Goal: Information Seeking & Learning: Find specific page/section

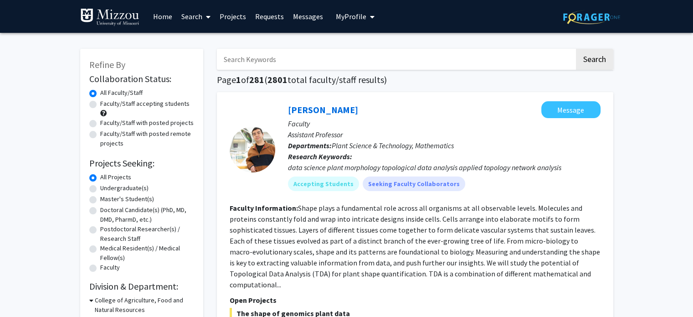
click at [251, 65] on input "Search Keywords" at bounding box center [396, 59] width 358 height 21
type input "paukert"
click at [608, 60] on button "Search" at bounding box center [594, 59] width 37 height 21
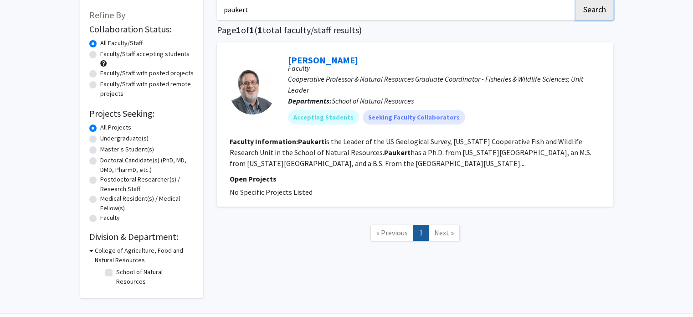
scroll to position [70, 0]
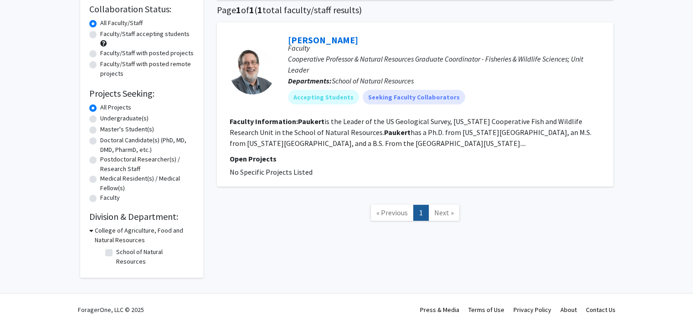
click at [116, 253] on label "School of Natural Resources" at bounding box center [154, 256] width 76 height 19
click at [116, 253] on input "School of Natural Resources" at bounding box center [119, 250] width 6 height 6
checkbox input "true"
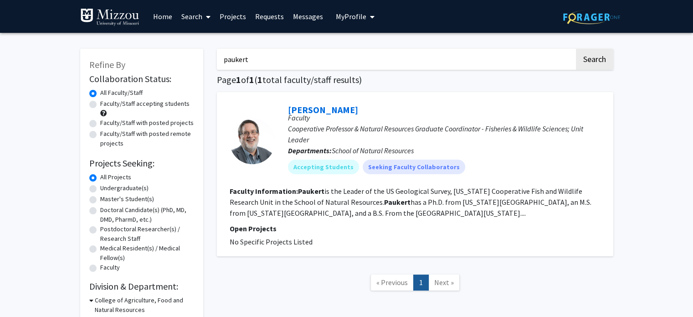
drag, startPoint x: 252, startPoint y: 61, endPoint x: 180, endPoint y: 59, distance: 72.0
click at [180, 59] on div "Refine By Collaboration Status: Collaboration Status All Faculty/Staff Collabor…" at bounding box center [346, 193] width 546 height 307
click at [598, 64] on button "Search" at bounding box center [594, 59] width 37 height 21
checkbox input "false"
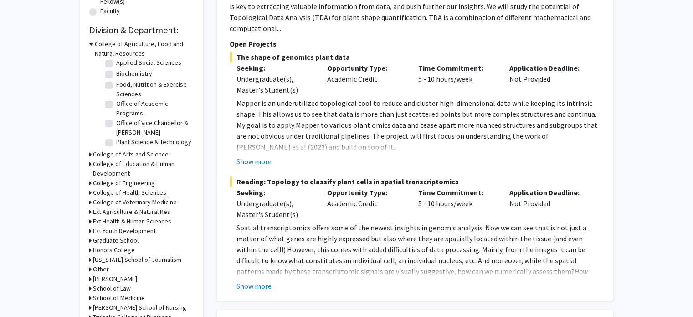
scroll to position [72, 0]
click at [116, 132] on label "School of Natural Resources" at bounding box center [154, 137] width 76 height 19
click at [116, 132] on input "School of Natural Resources" at bounding box center [119, 131] width 6 height 6
checkbox input "true"
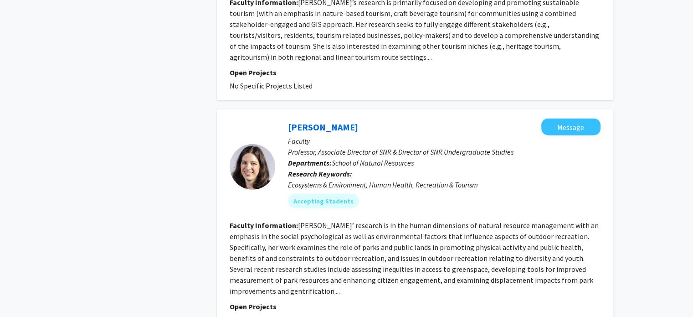
scroll to position [2399, 0]
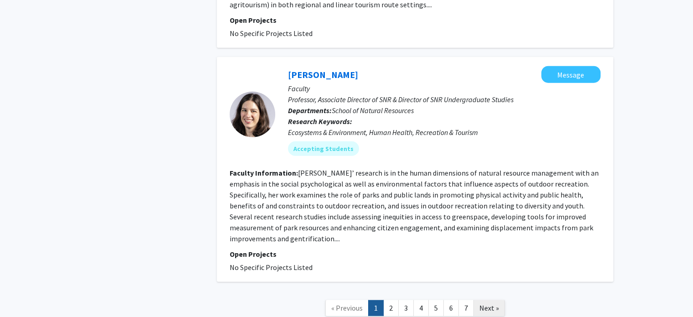
click at [495, 303] on span "Next »" at bounding box center [489, 307] width 20 height 9
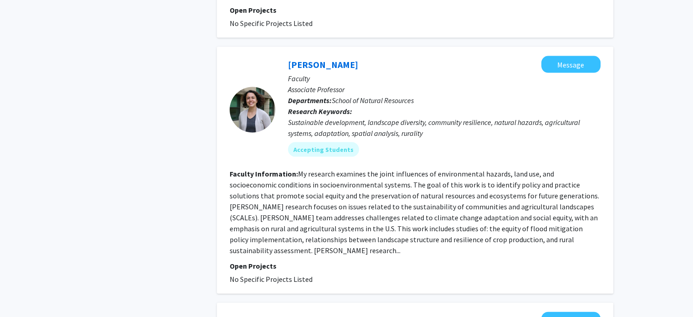
scroll to position [1912, 0]
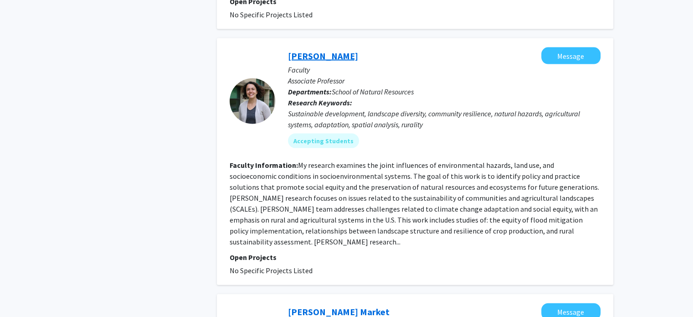
click at [324, 50] on link "[PERSON_NAME]" at bounding box center [323, 55] width 70 height 11
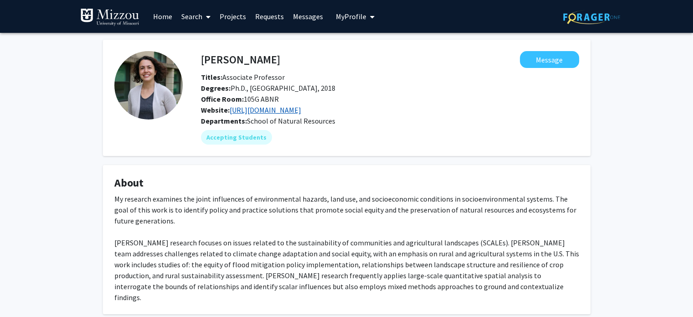
click at [284, 108] on link "[URL][DOMAIN_NAME]" at bounding box center [266, 109] width 72 height 9
